Goal: Transaction & Acquisition: Purchase product/service

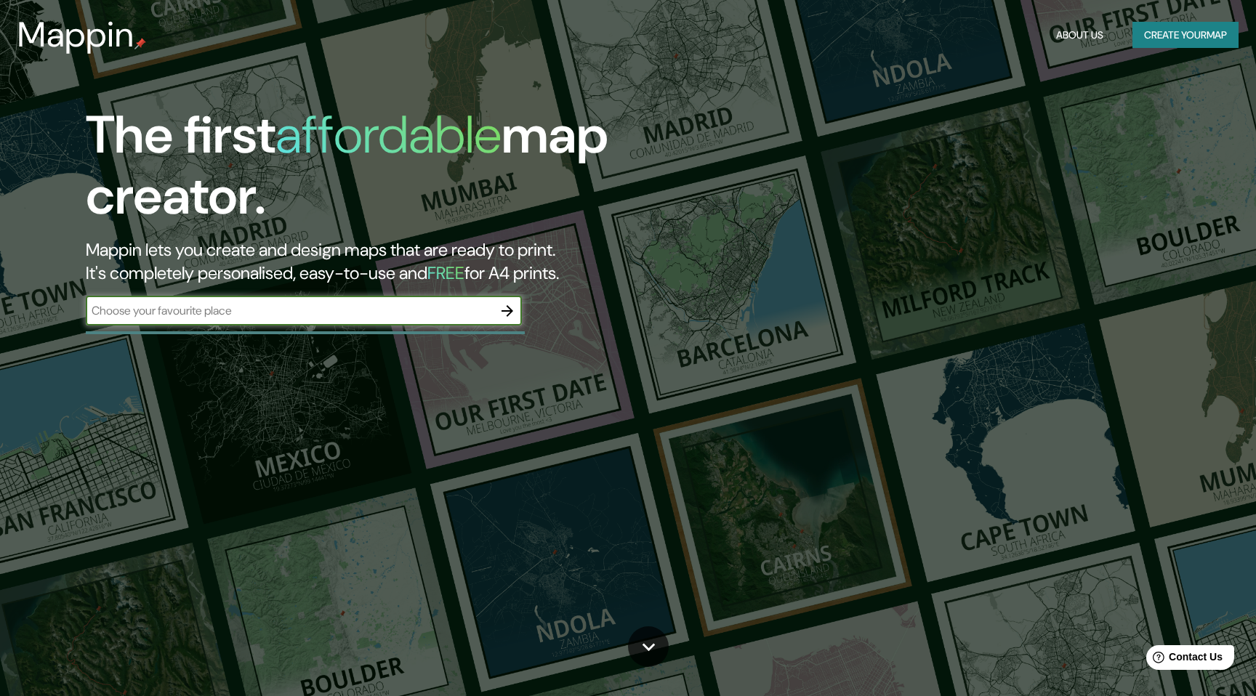
click at [414, 318] on input "text" at bounding box center [289, 310] width 407 height 17
type input "ibague"
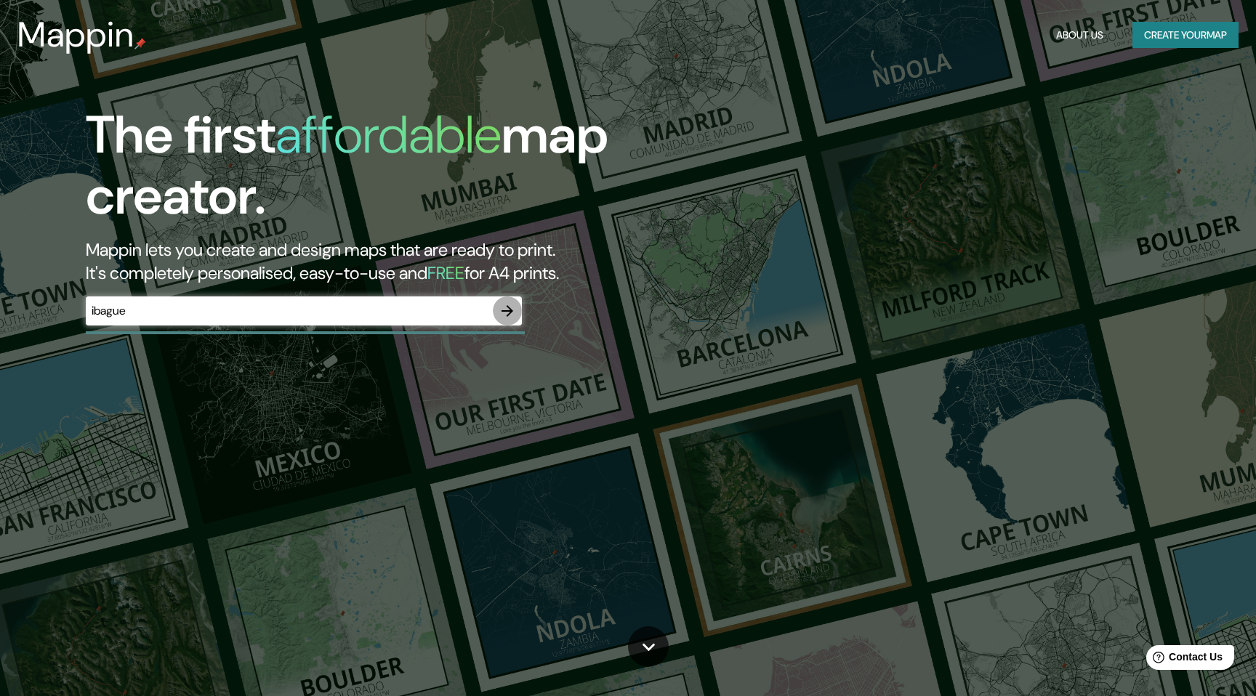
click at [512, 314] on icon "button" at bounding box center [507, 310] width 17 height 17
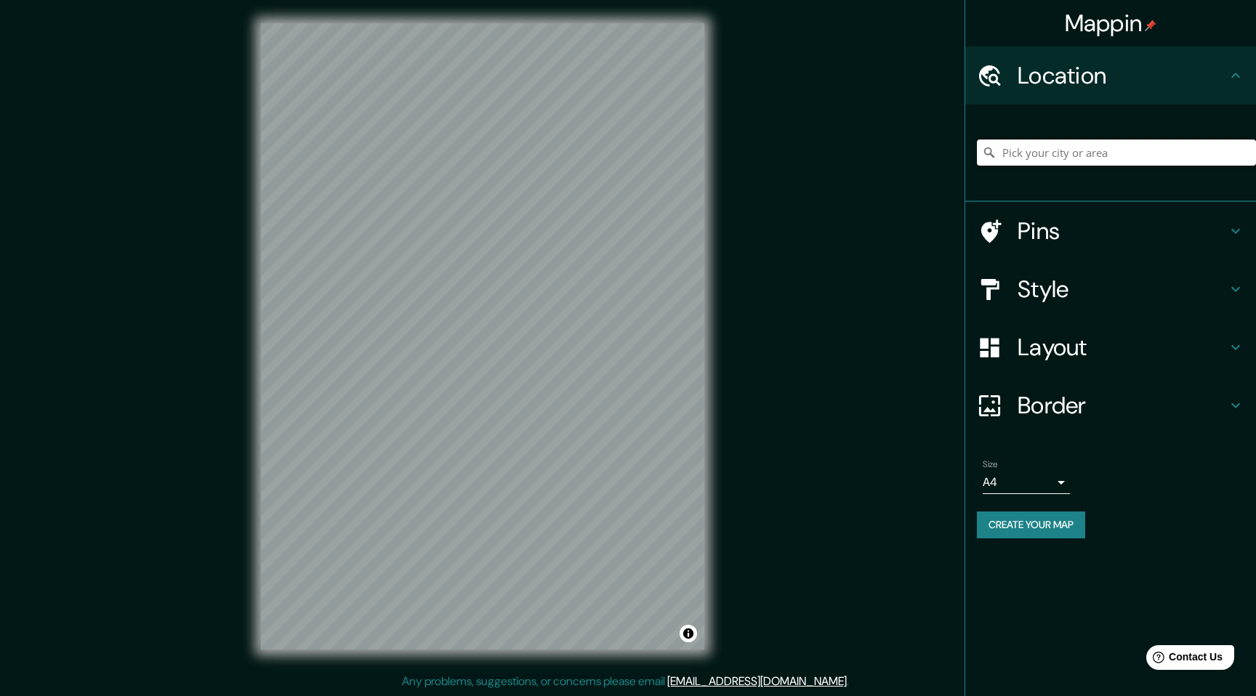
click at [1065, 147] on input "Pick your city or area" at bounding box center [1116, 153] width 279 height 26
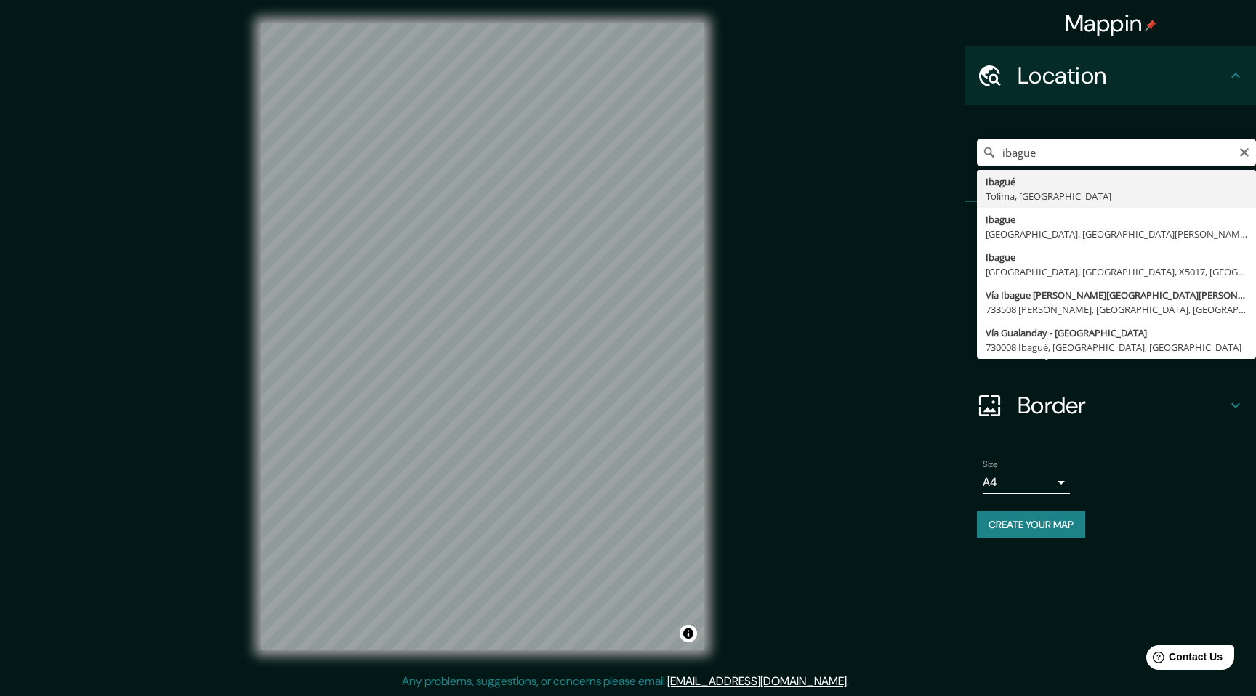
type input "Ibagué, [GEOGRAPHIC_DATA], [GEOGRAPHIC_DATA]"
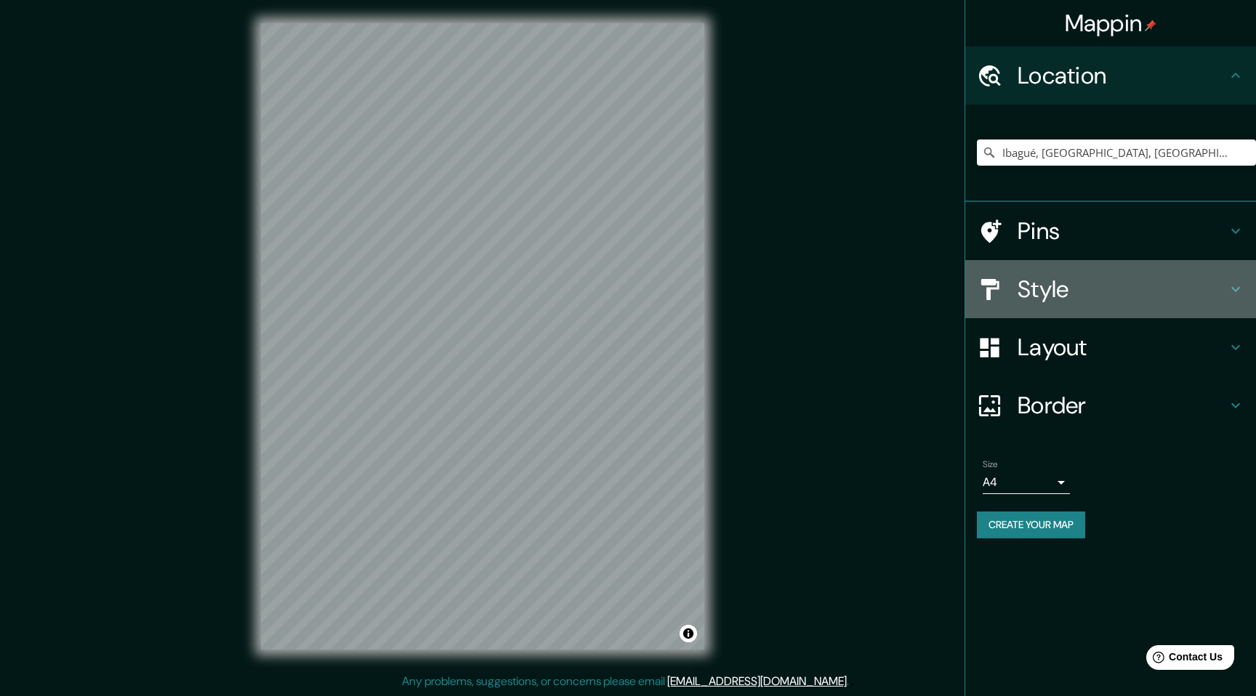
click at [1044, 289] on h4 "Style" at bounding box center [1121, 289] width 209 height 29
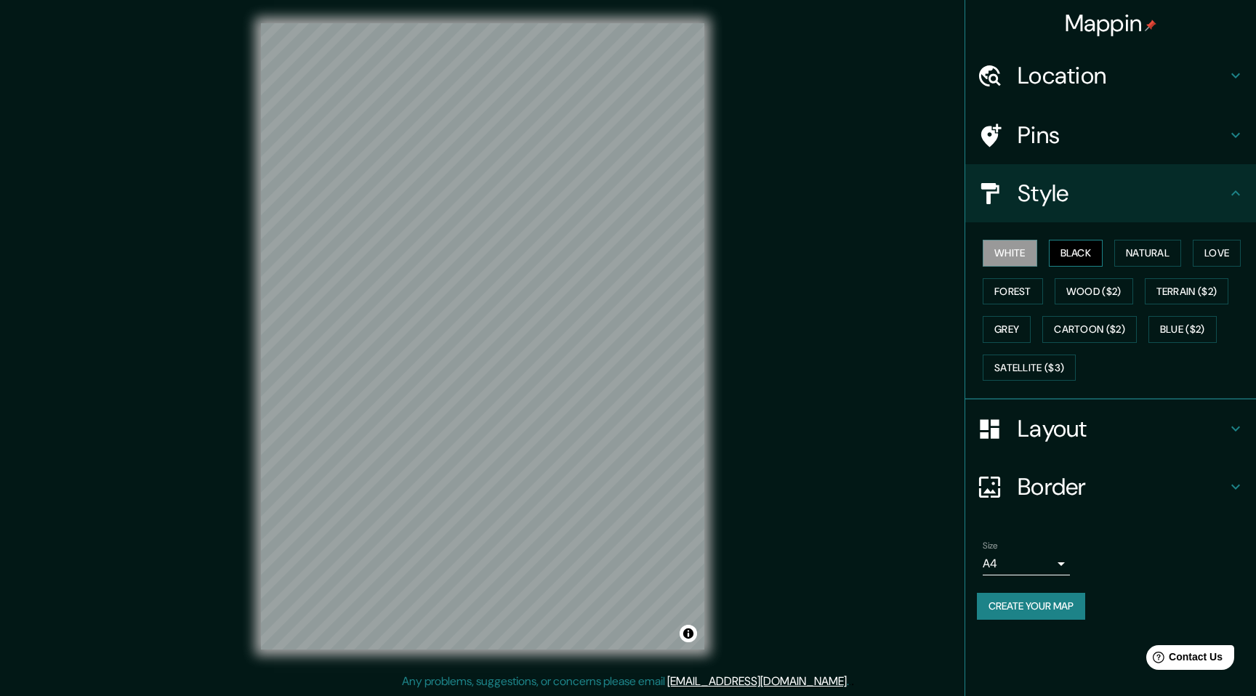
click at [1081, 251] on button "Black" at bounding box center [1076, 253] width 55 height 27
click at [1134, 251] on button "Natural" at bounding box center [1147, 253] width 67 height 27
click at [1229, 257] on button "Love" at bounding box center [1217, 253] width 48 height 27
click at [1197, 296] on button "Terrain ($2)" at bounding box center [1187, 291] width 84 height 27
click at [1098, 296] on button "Wood ($2)" at bounding box center [1093, 291] width 78 height 27
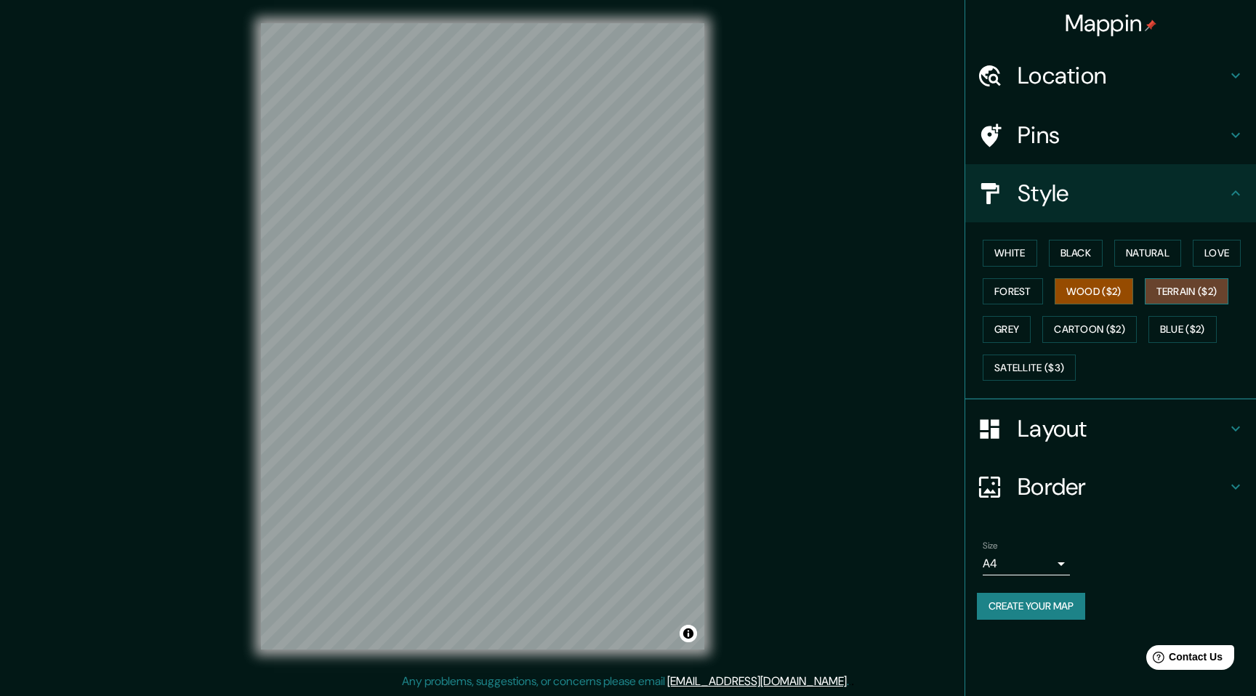
click at [1206, 282] on button "Terrain ($2)" at bounding box center [1187, 291] width 84 height 27
click at [1230, 240] on button "Love" at bounding box center [1217, 253] width 48 height 27
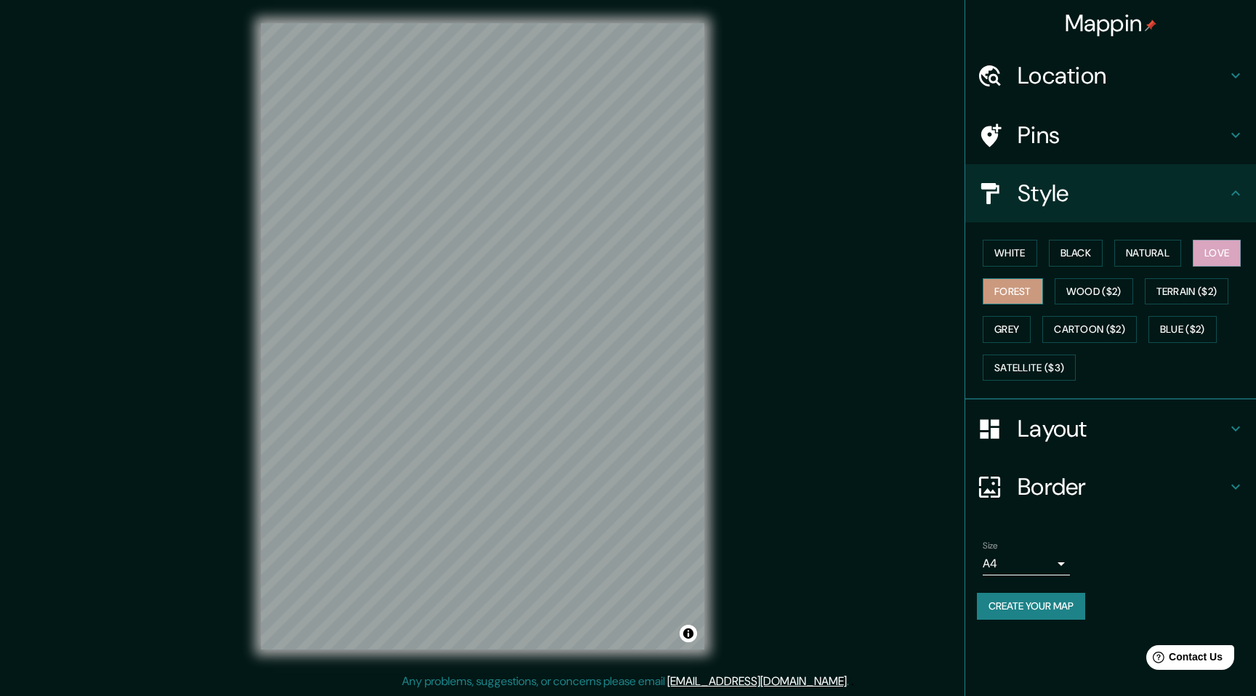
click at [1013, 296] on button "Forest" at bounding box center [1013, 291] width 60 height 27
click at [1011, 344] on div "White Black Natural Love Forest Wood ($2) Terrain ($2) Grey Cartoon ($2) Blue (…" at bounding box center [1116, 310] width 279 height 153
click at [1020, 339] on button "Grey" at bounding box center [1007, 329] width 48 height 27
click at [1074, 343] on div "White Black Natural Love Forest Wood ($2) Terrain ($2) Grey Cartoon ($2) Blue (…" at bounding box center [1116, 310] width 279 height 153
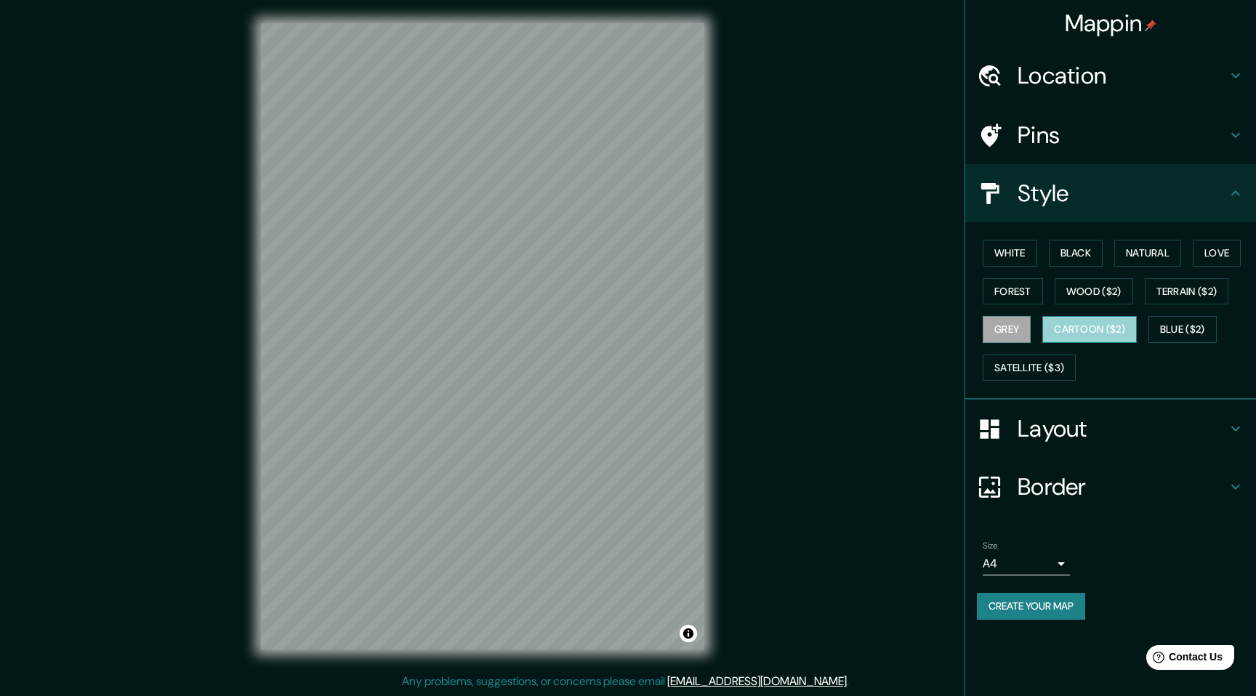
click at [1089, 331] on button "Cartoon ($2)" at bounding box center [1089, 329] width 94 height 27
click at [1182, 335] on button "Blue ($2)" at bounding box center [1182, 329] width 68 height 27
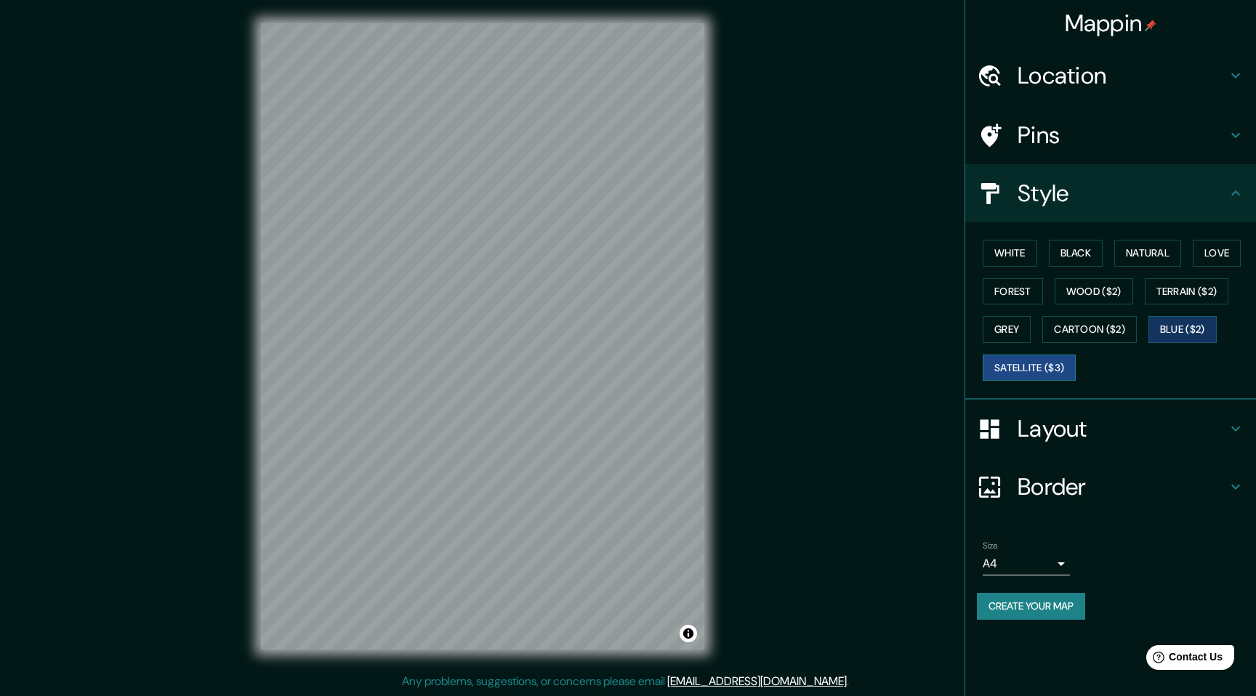
click at [1046, 369] on button "Satellite ($3)" at bounding box center [1029, 368] width 93 height 27
click at [1021, 328] on button "Grey" at bounding box center [1007, 329] width 48 height 27
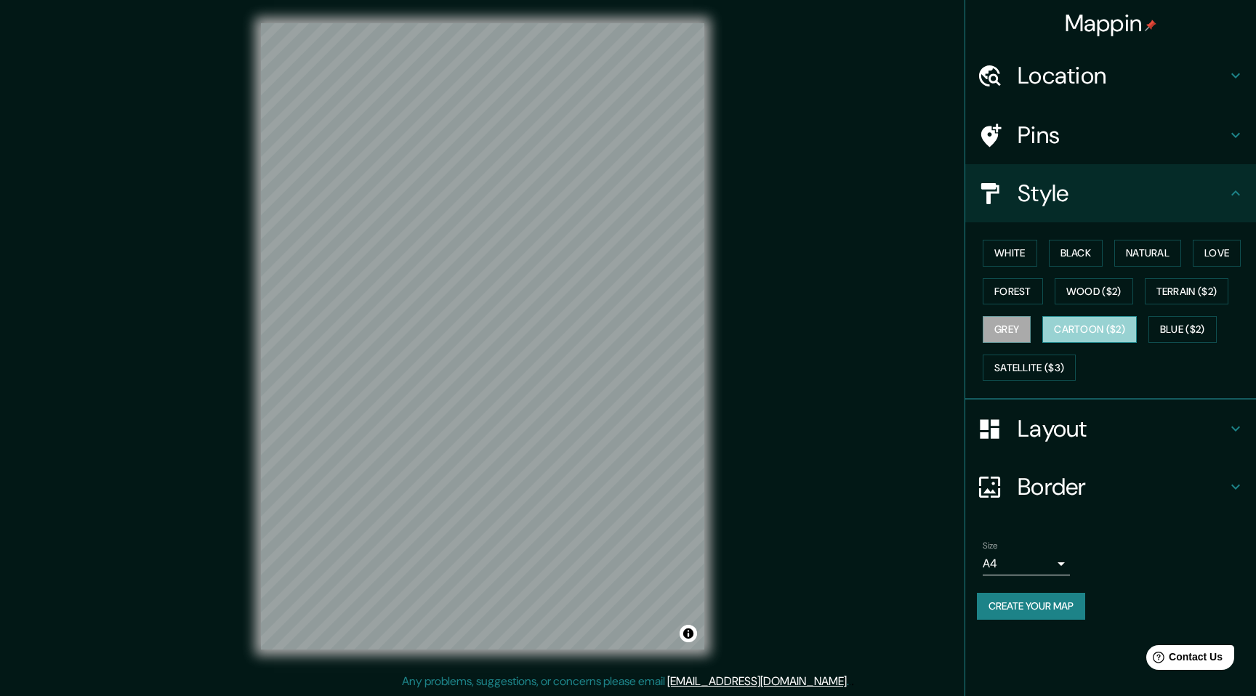
click at [1087, 333] on button "Cartoon ($2)" at bounding box center [1089, 329] width 94 height 27
click at [1187, 338] on button "Blue ($2)" at bounding box center [1182, 329] width 68 height 27
click at [1089, 445] on div "Layout" at bounding box center [1110, 429] width 291 height 58
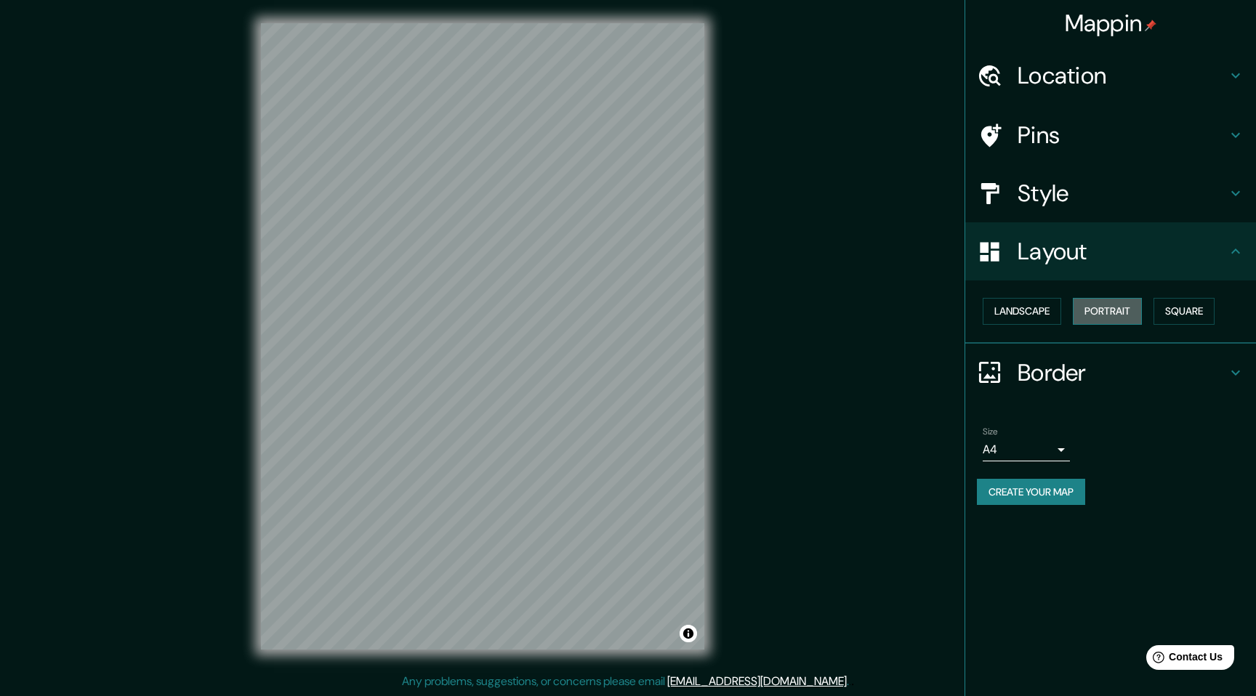
click at [1115, 307] on button "Portrait" at bounding box center [1107, 311] width 69 height 27
click at [1020, 316] on button "Landscape" at bounding box center [1022, 311] width 78 height 27
